Goal: Task Accomplishment & Management: Manage account settings

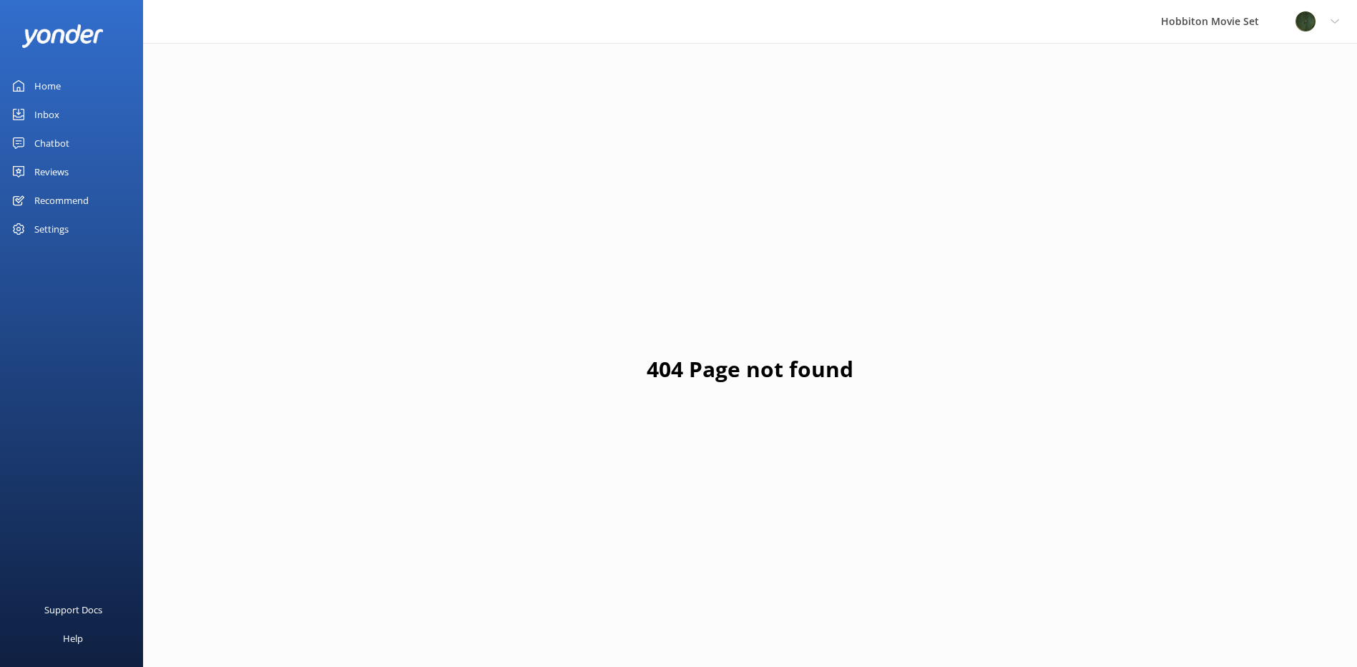
click at [64, 176] on div "Reviews" at bounding box center [51, 171] width 34 height 29
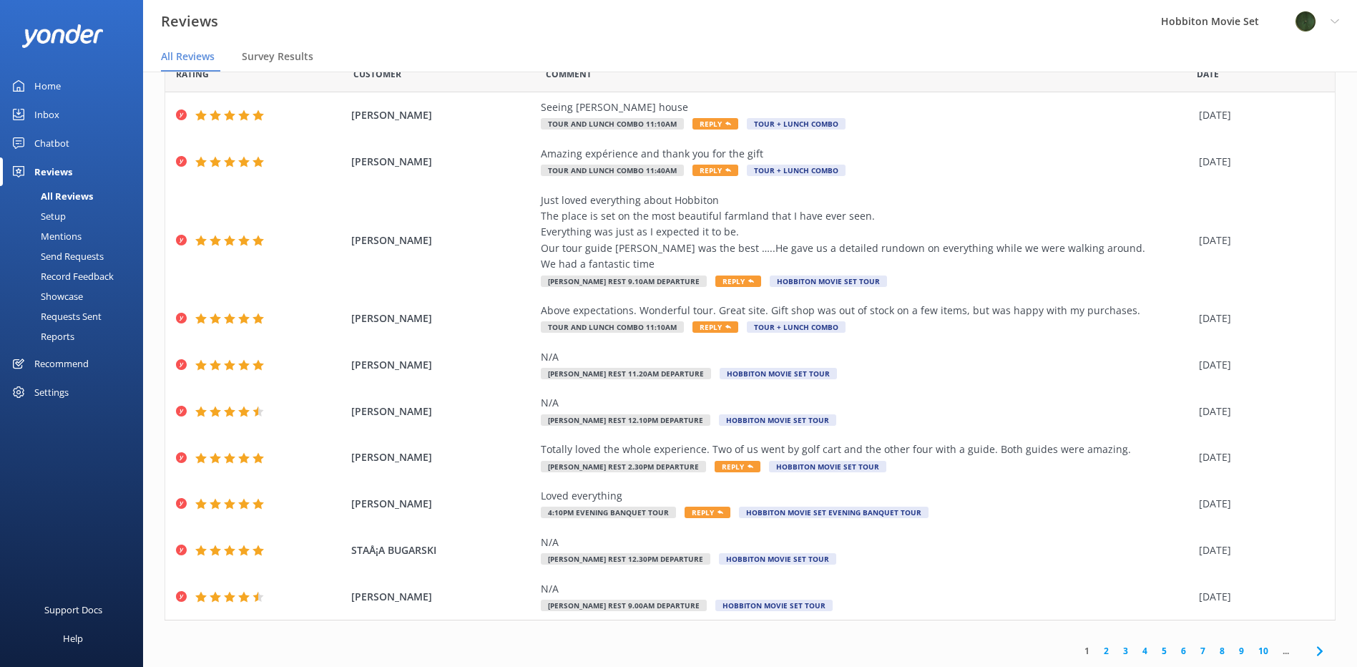
click at [1312, 650] on icon at bounding box center [1320, 651] width 17 height 17
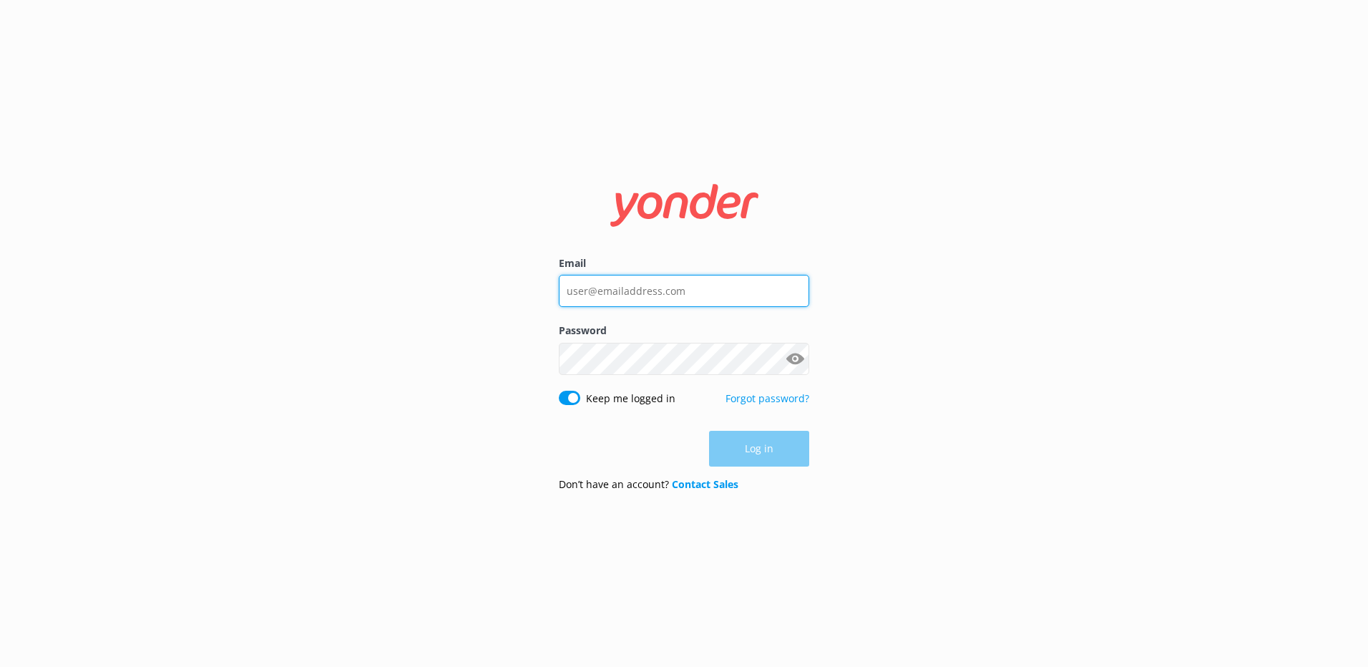
type input "[PERSON_NAME][EMAIL_ADDRESS][DOMAIN_NAME]"
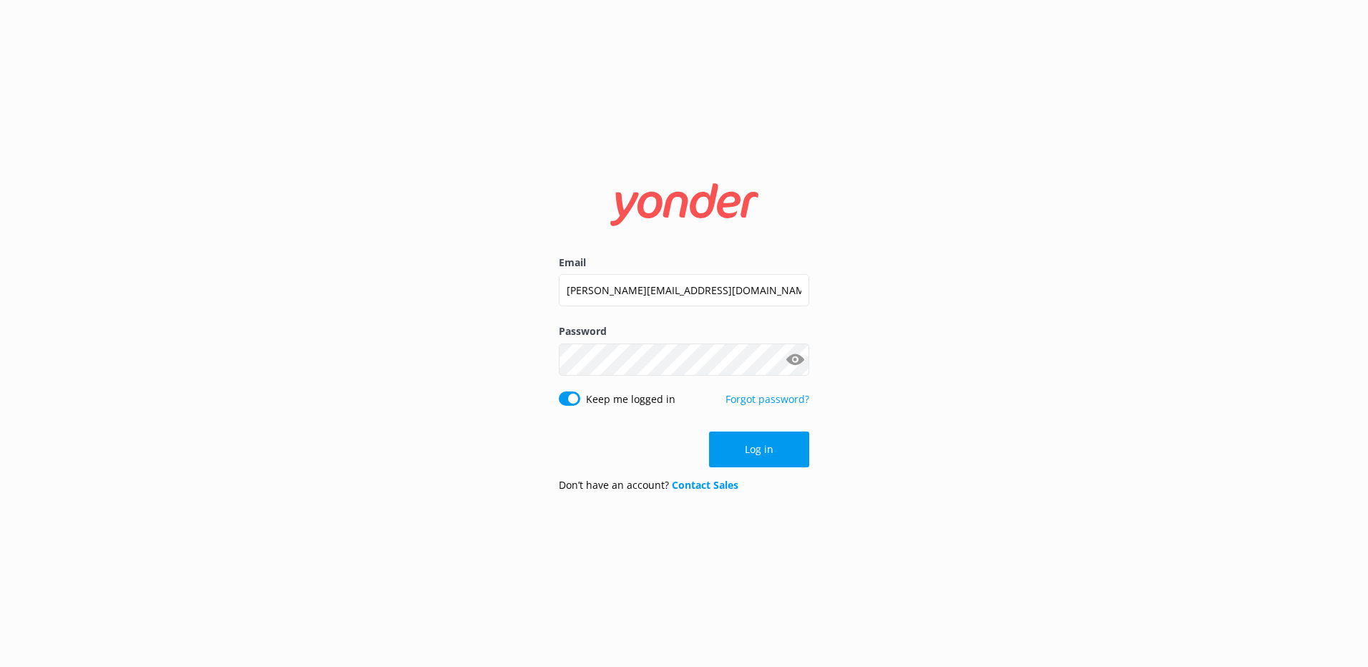
drag, startPoint x: 789, startPoint y: 454, endPoint x: 776, endPoint y: 449, distance: 13.8
click at [786, 452] on button "Log in" at bounding box center [759, 449] width 100 height 36
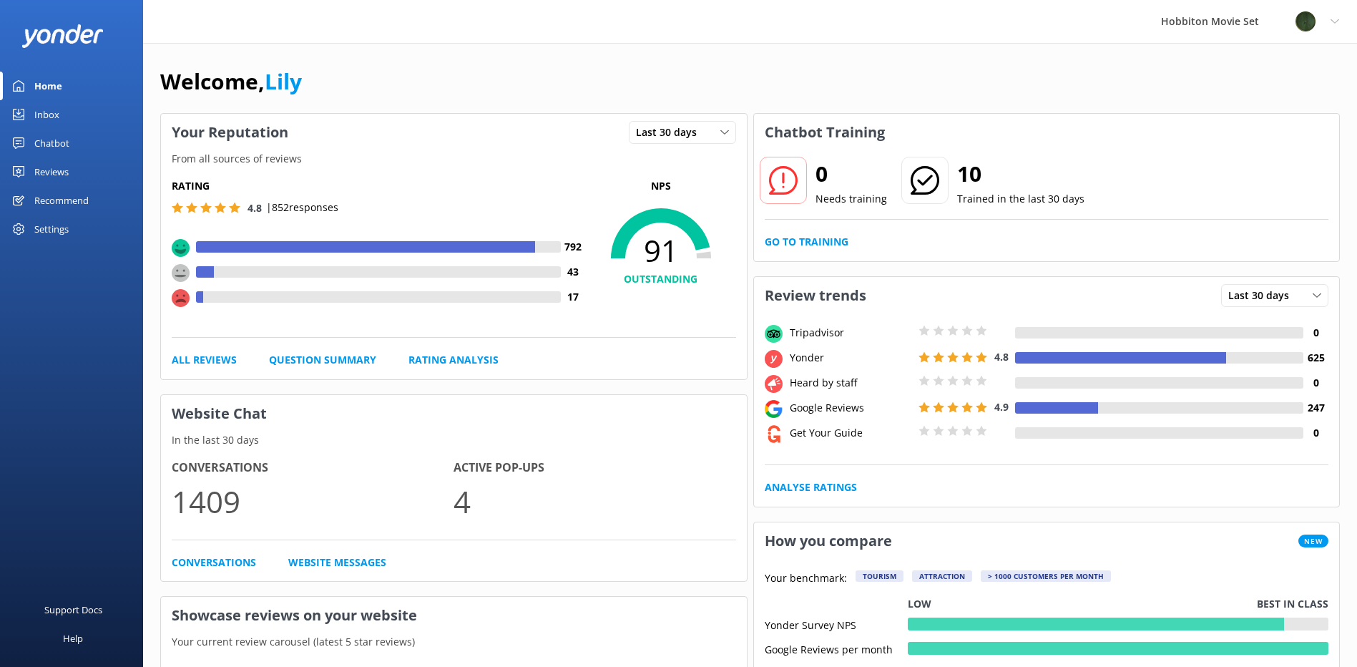
click at [69, 171] on div "Reviews" at bounding box center [51, 171] width 34 height 29
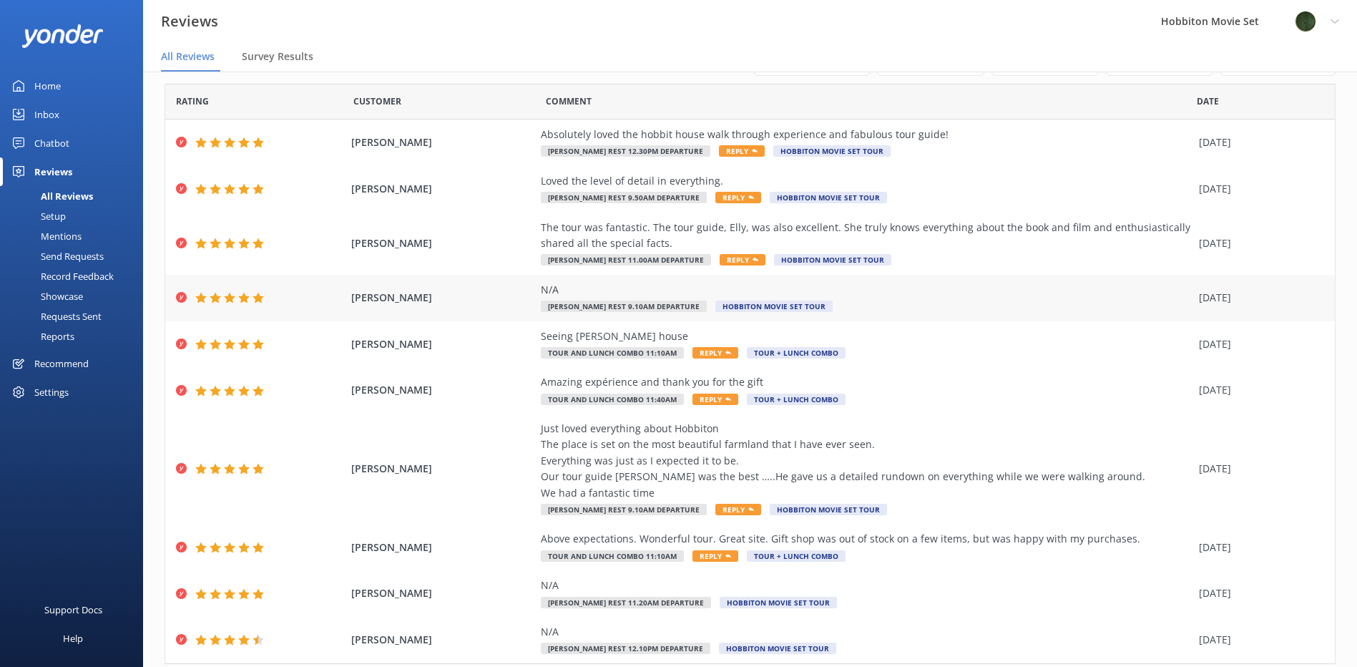
scroll to position [83, 0]
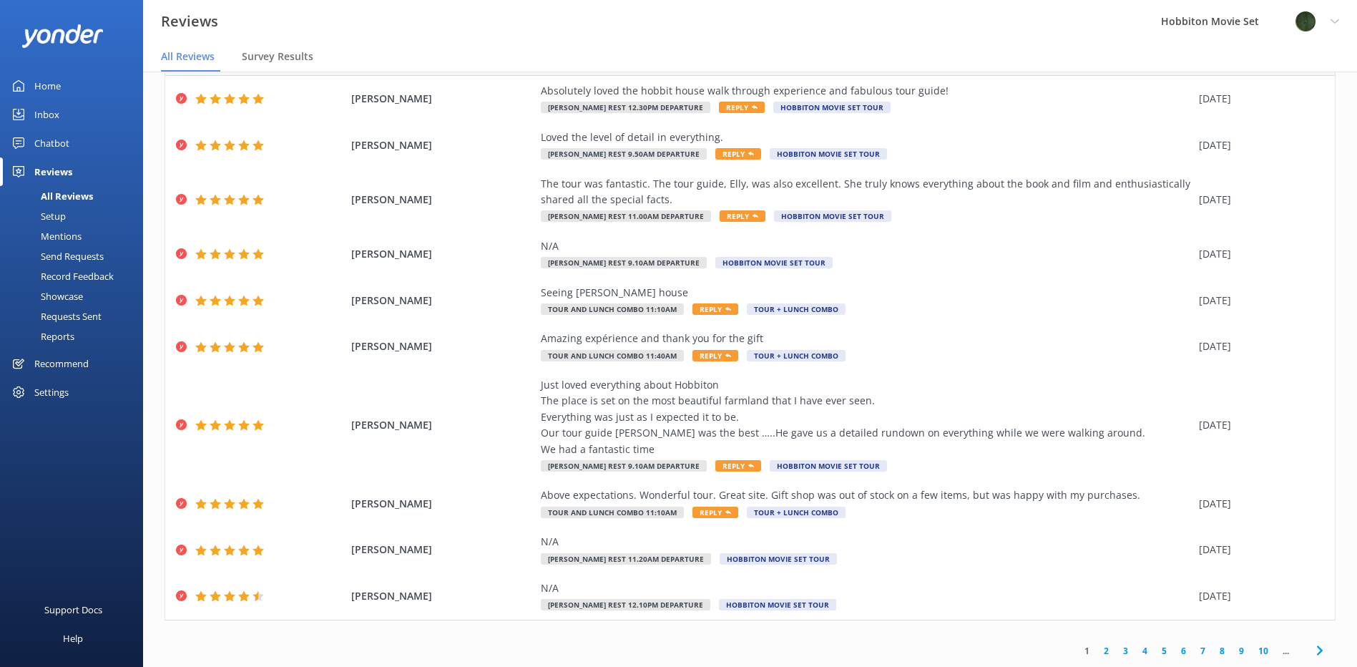
click at [1316, 651] on icon at bounding box center [1320, 650] width 17 height 17
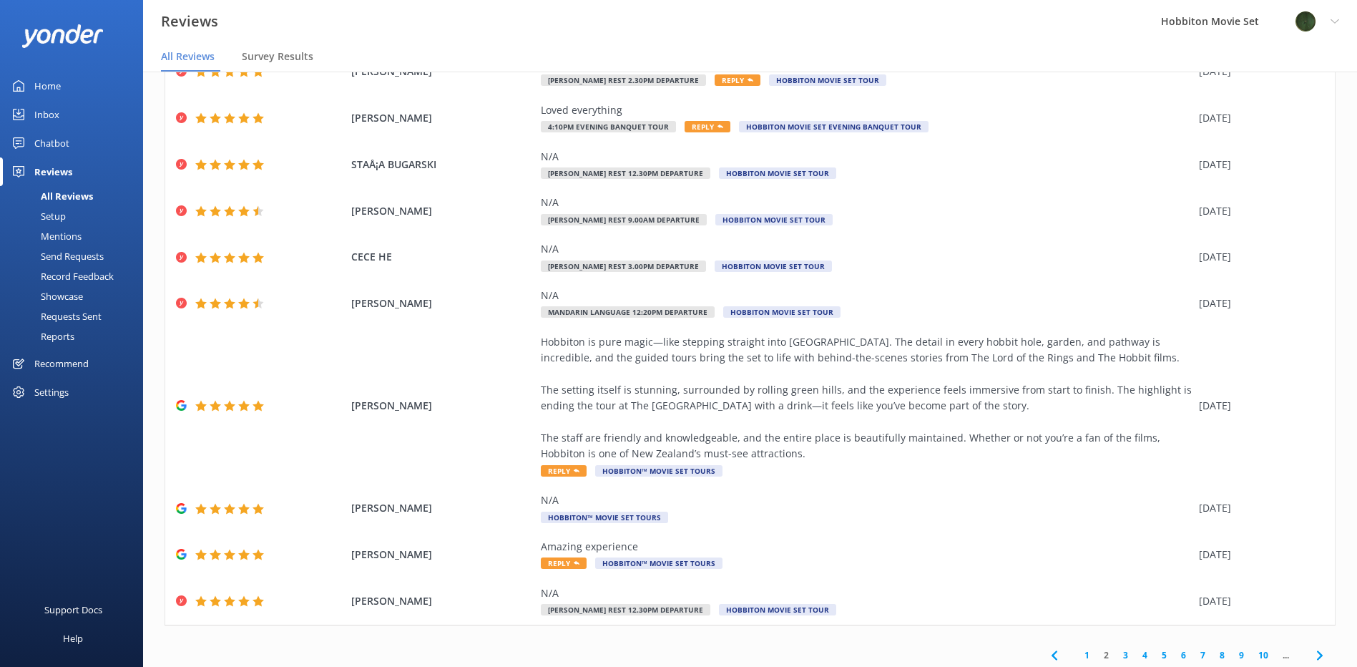
scroll to position [115, 0]
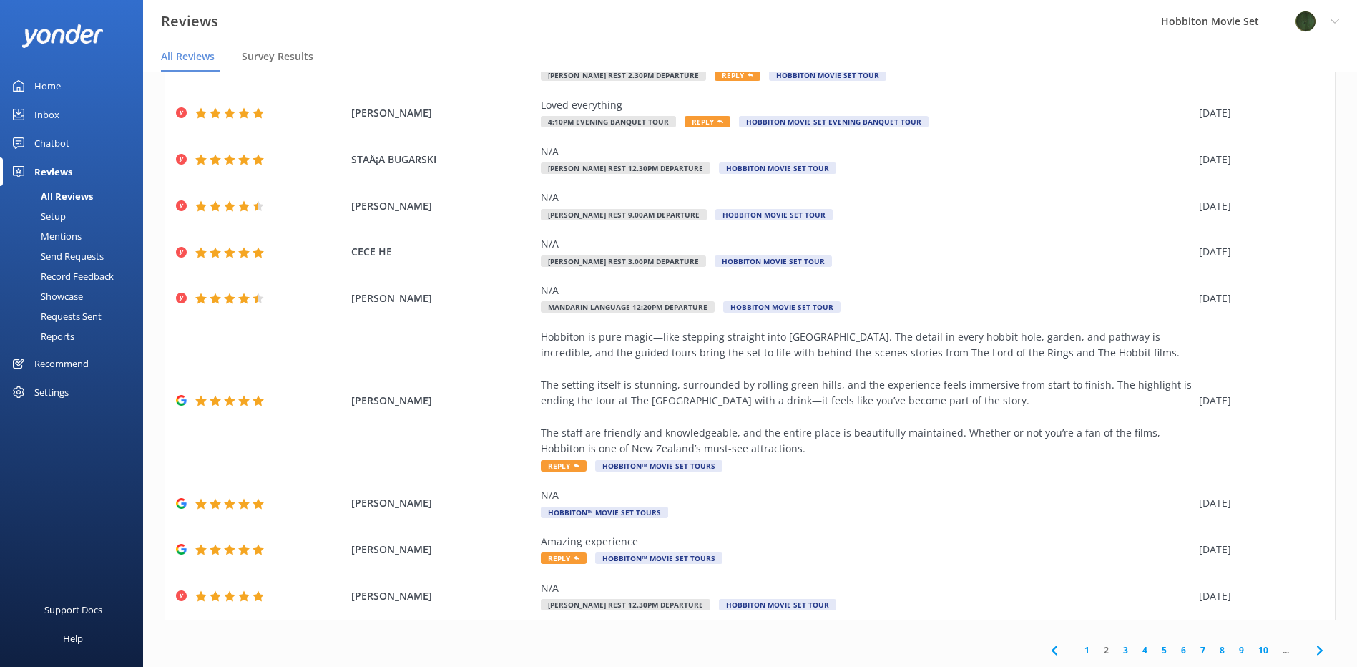
click at [1315, 654] on icon at bounding box center [1320, 650] width 17 height 17
